Goal: Find contact information: Find contact information

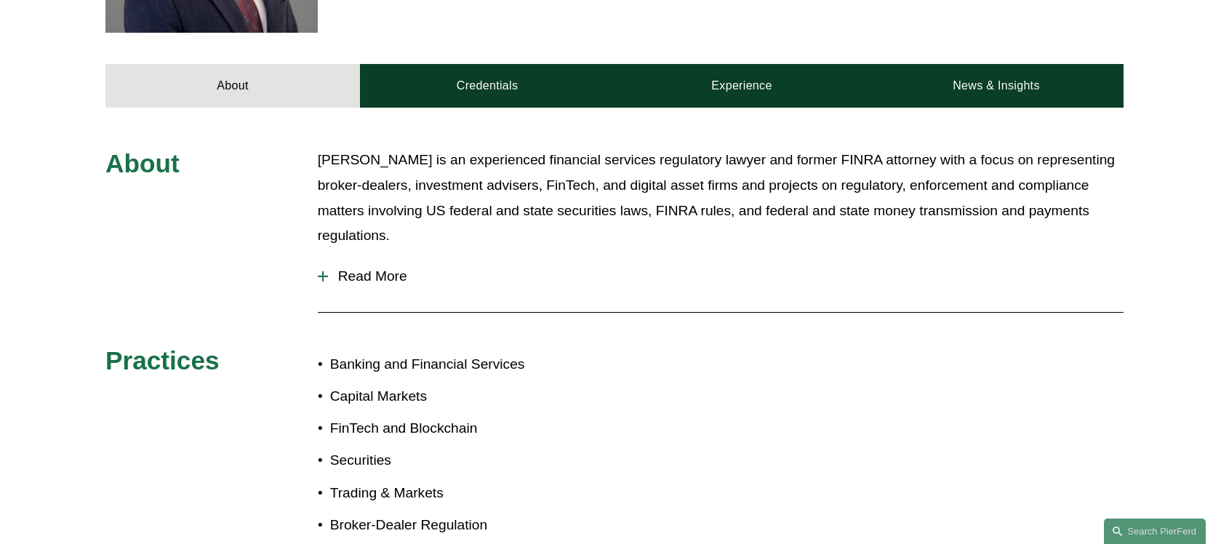
scroll to position [511, 0]
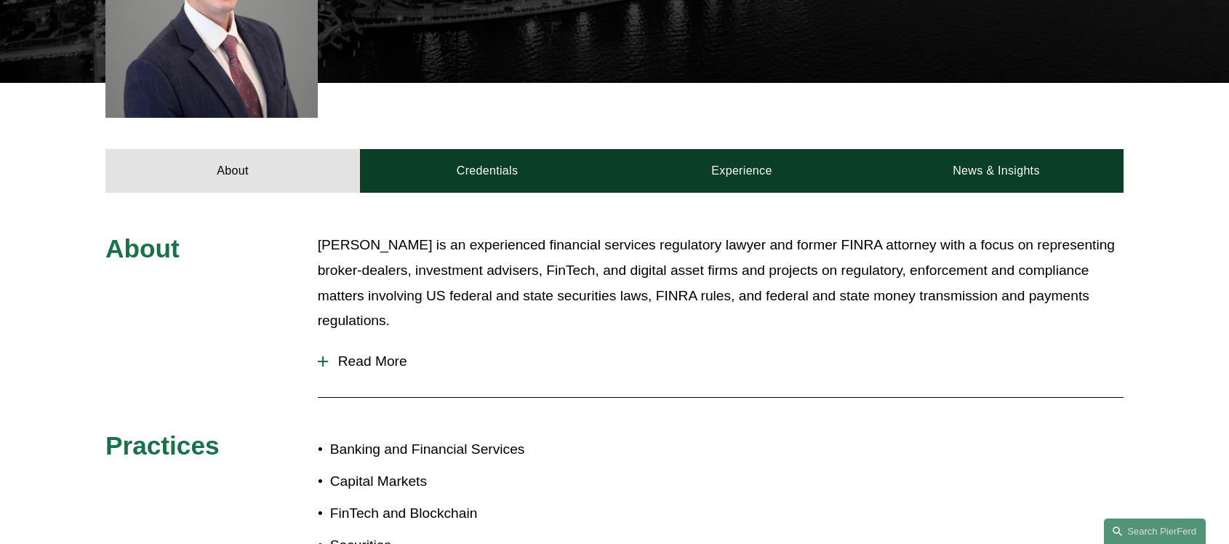
click at [367, 353] on span "Read More" at bounding box center [726, 361] width 796 height 16
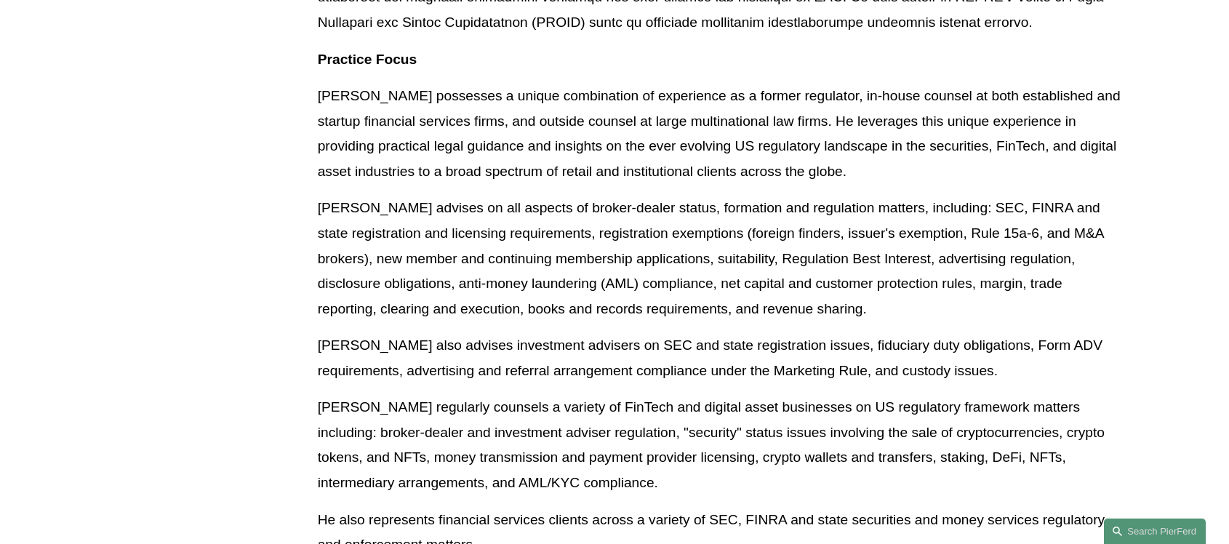
scroll to position [1092, 0]
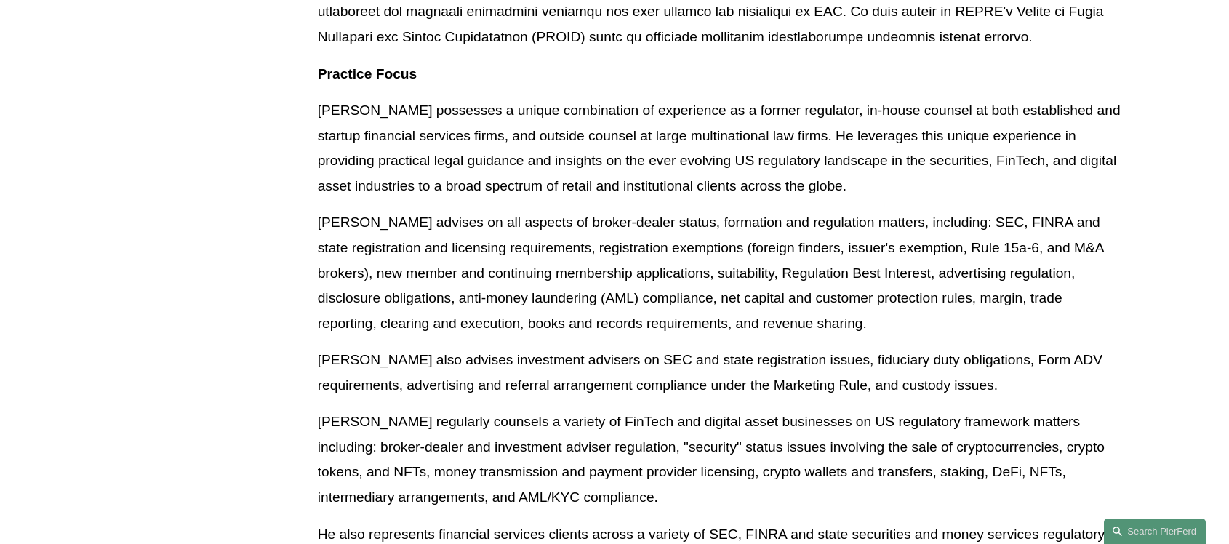
click at [685, 366] on p "Gavin also advises investment advisers on SEC and state registration issues, fi…" at bounding box center [721, 373] width 806 height 50
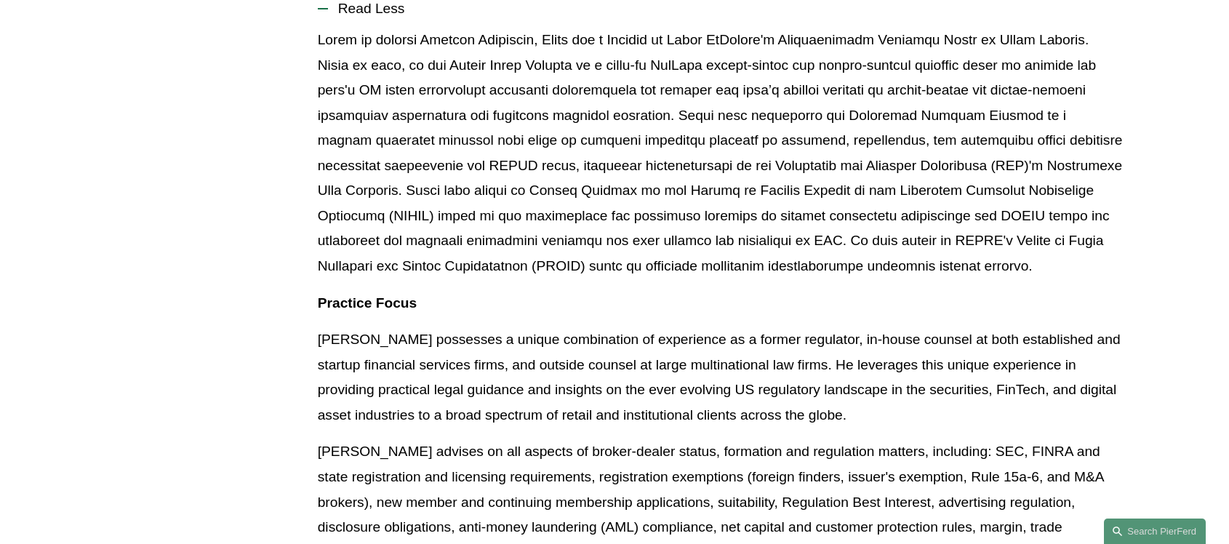
scroll to position [852, 0]
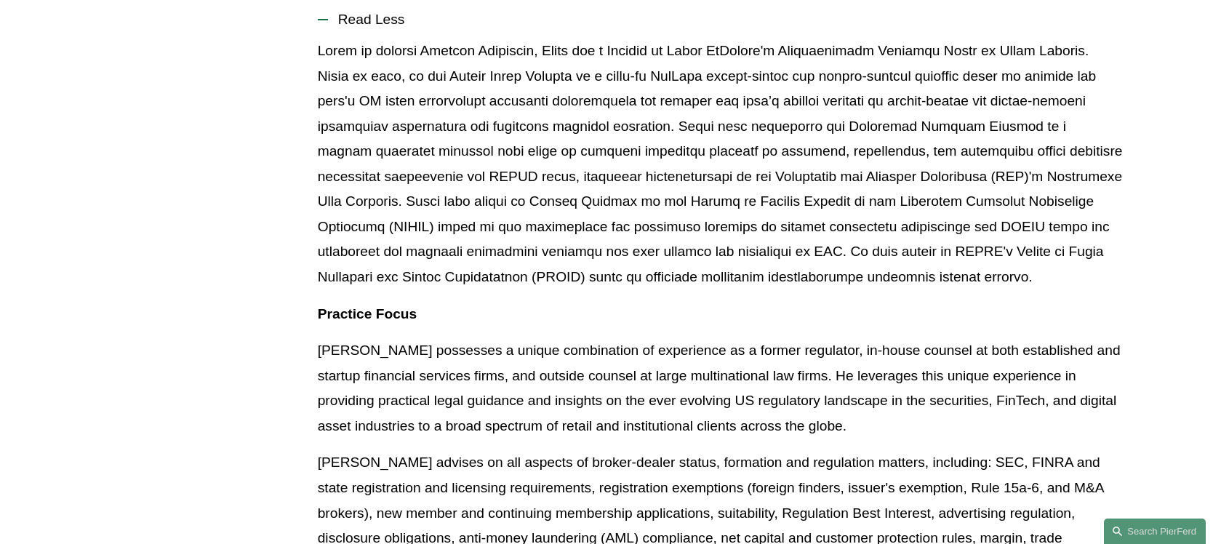
click at [538, 234] on p at bounding box center [721, 165] width 806 height 252
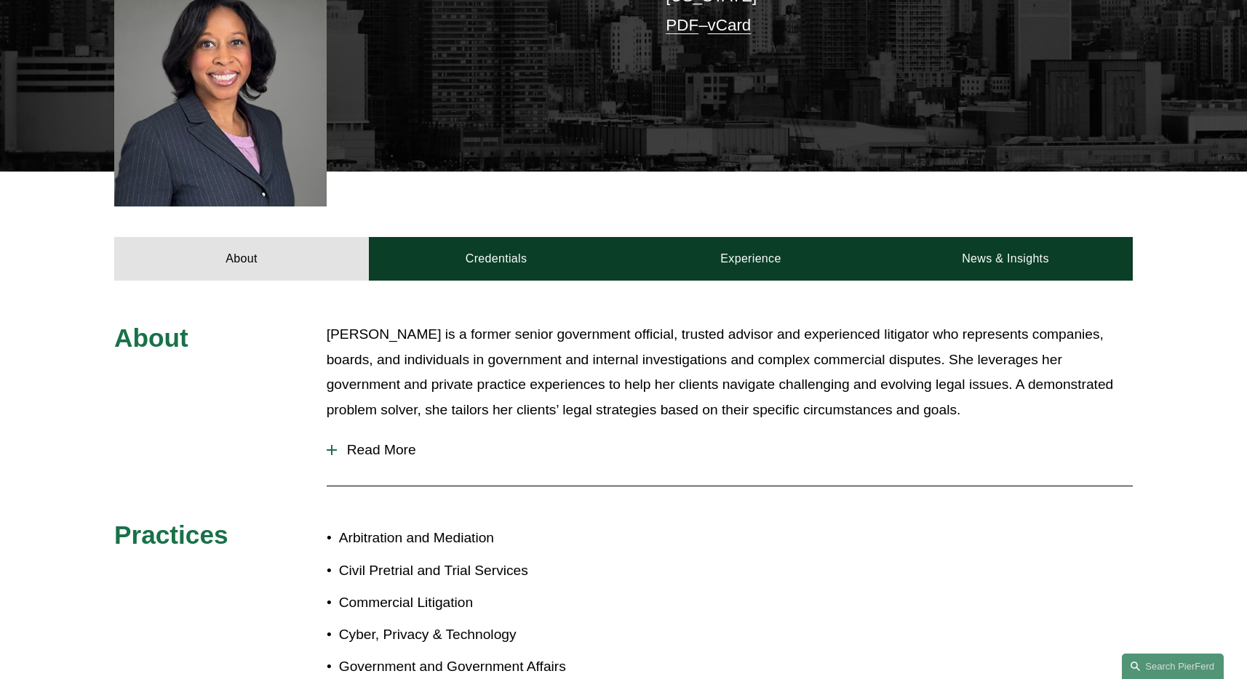
scroll to position [472, 0]
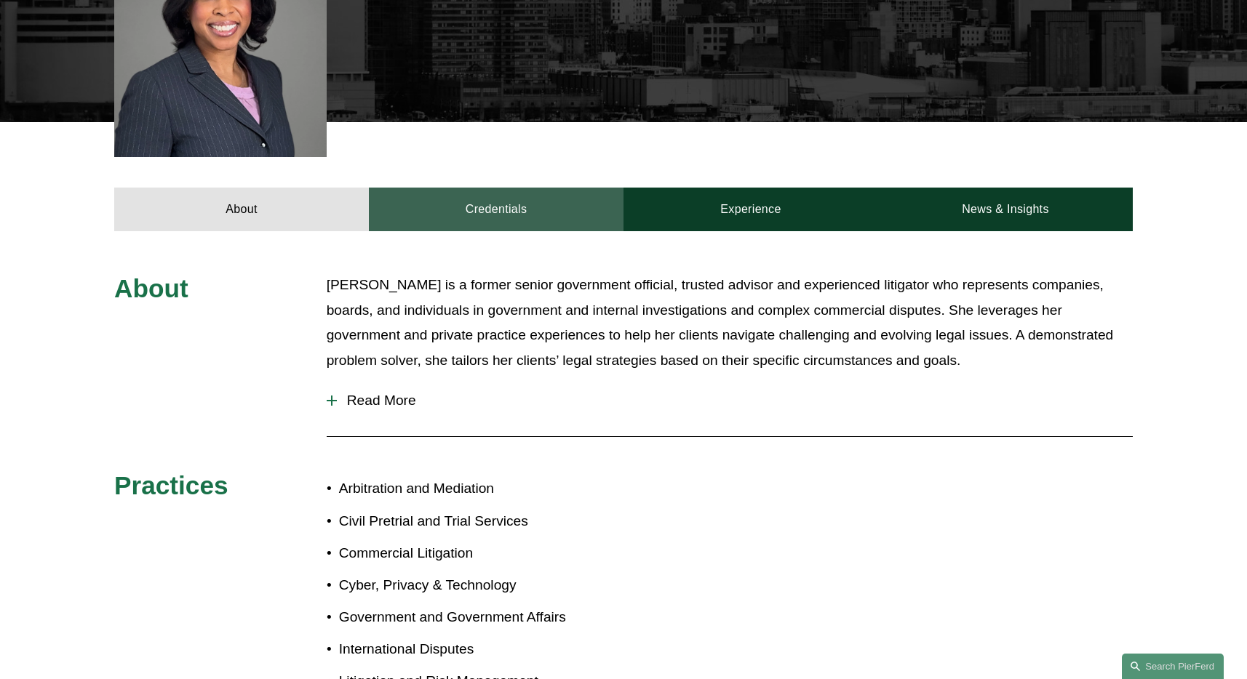
click at [487, 191] on link "Credentials" at bounding box center [496, 210] width 255 height 44
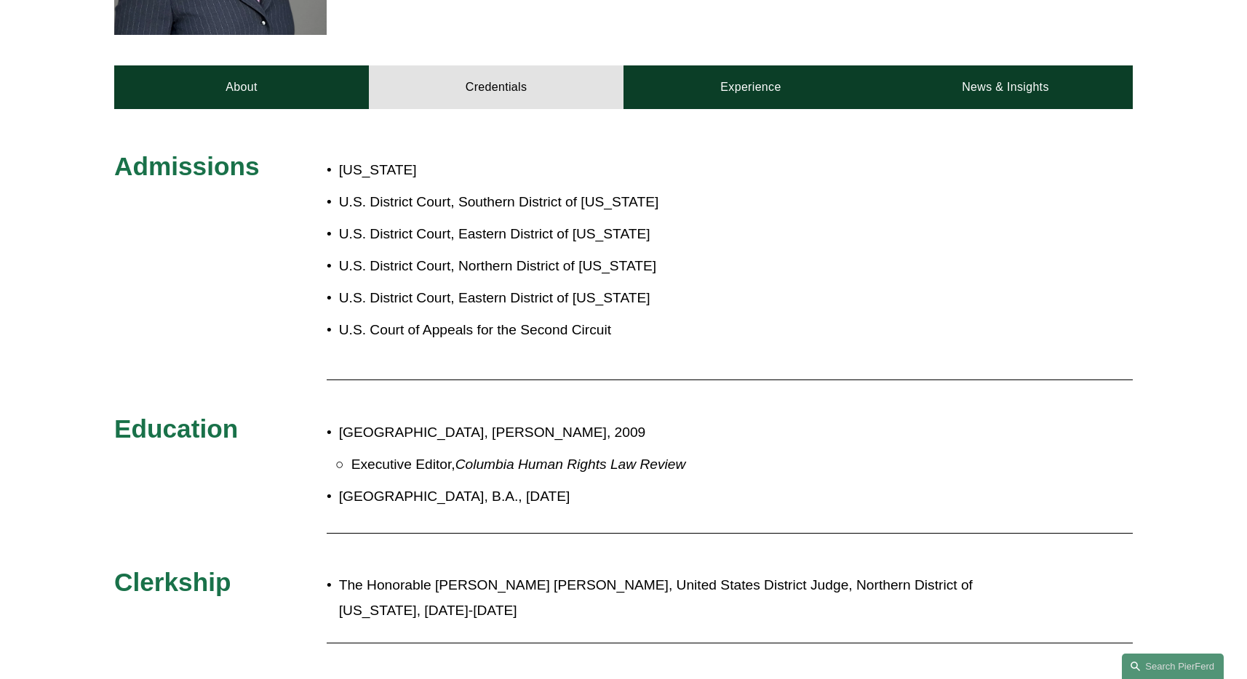
scroll to position [634, 0]
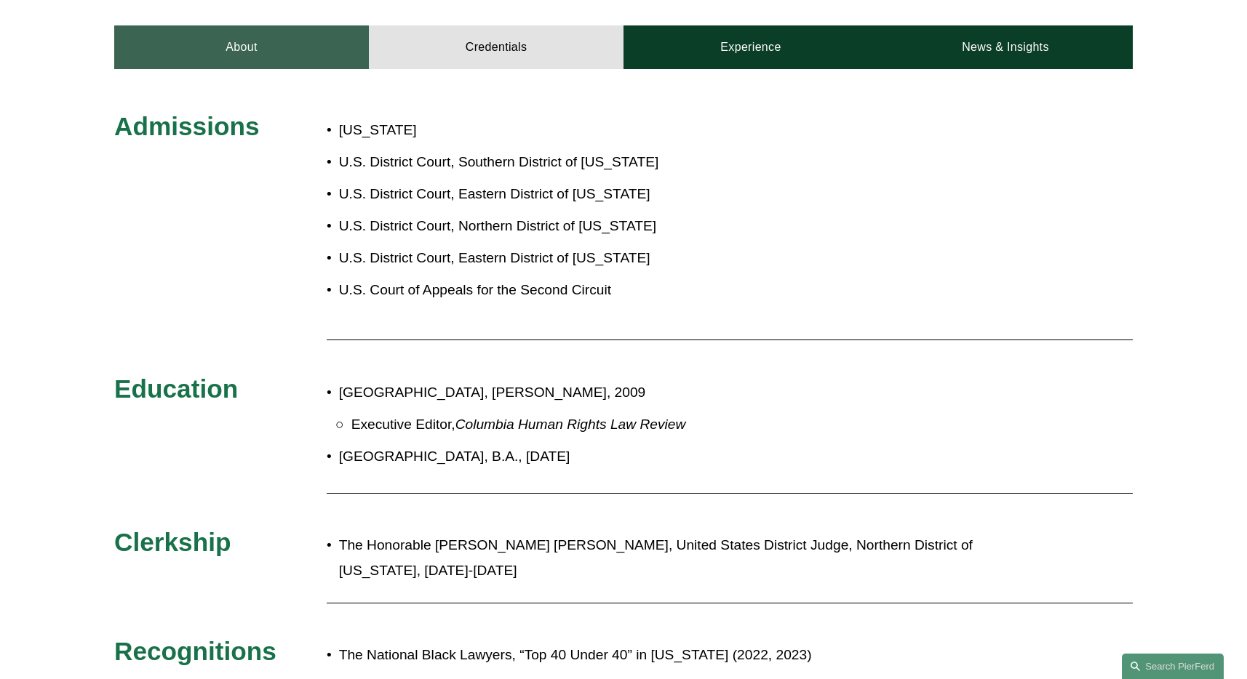
click at [200, 25] on link "About" at bounding box center [241, 47] width 255 height 44
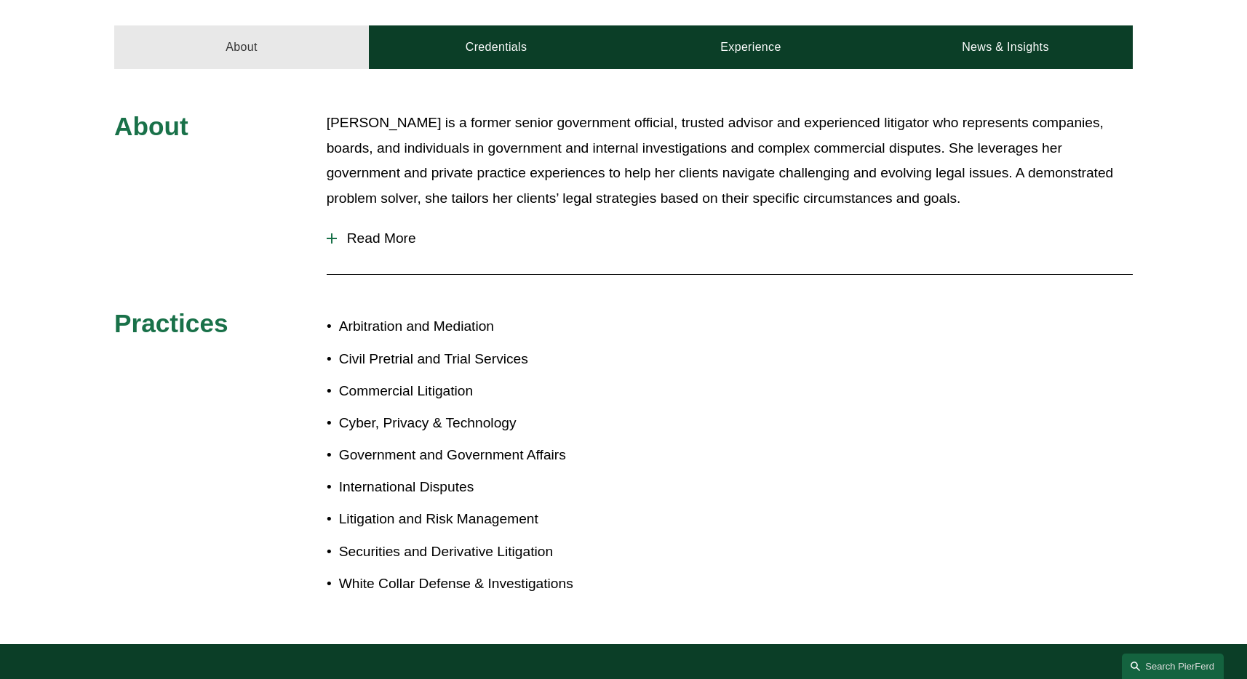
click at [267, 42] on link "About" at bounding box center [241, 47] width 255 height 44
